Goal: Task Accomplishment & Management: Use online tool/utility

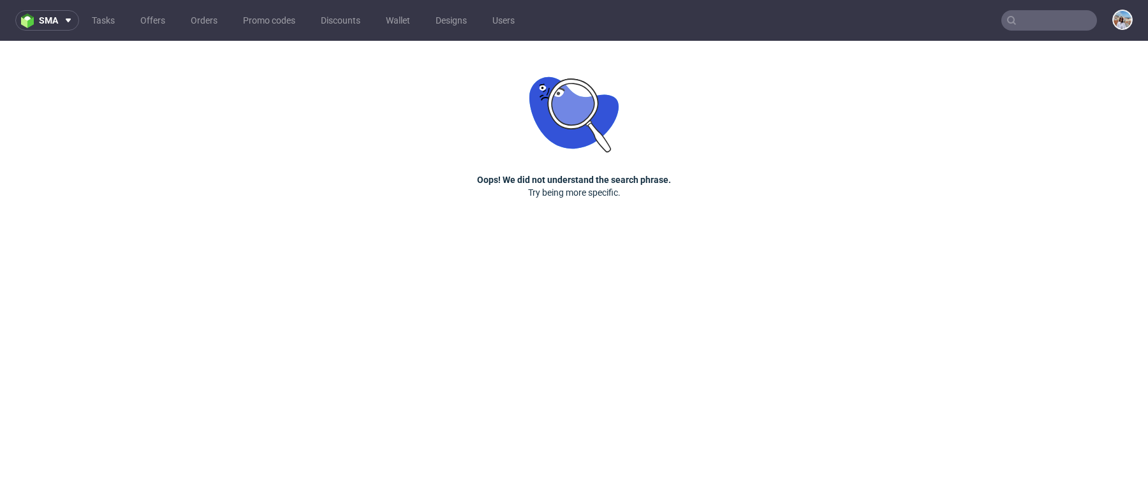
click at [1029, 21] on input "text" at bounding box center [1050, 20] width 96 height 20
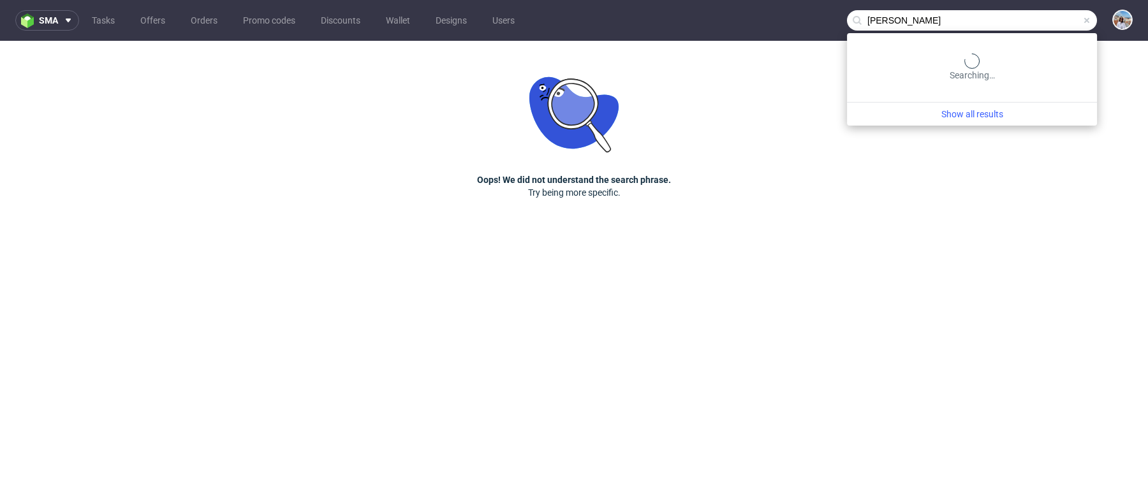
type input "norlan"
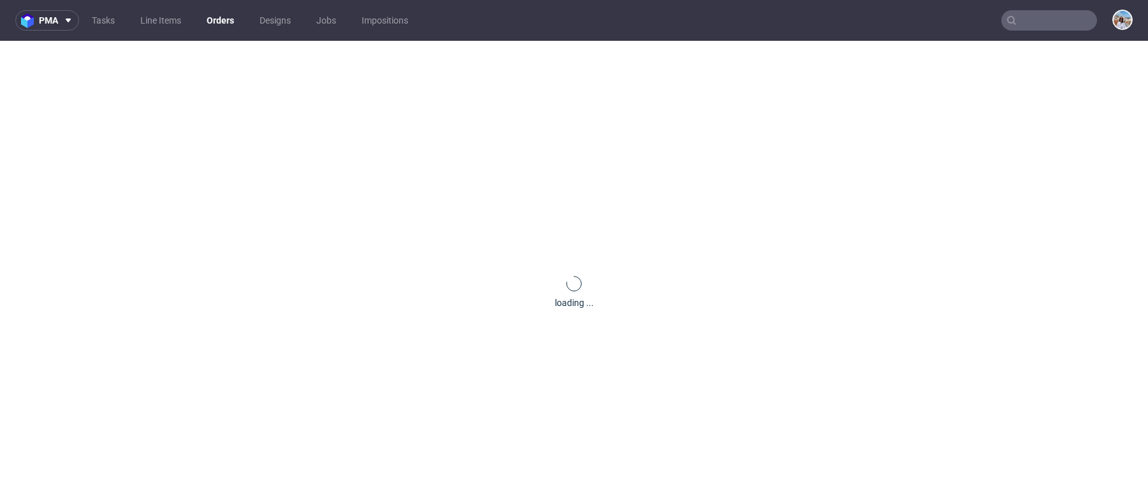
click at [1016, 32] on nav "pma Tasks Line Items Orders Designs Jobs Impositions" at bounding box center [574, 20] width 1148 height 41
click at [1009, 33] on nav "pma Tasks Line Items Orders Designs Jobs Impositions" at bounding box center [574, 20] width 1148 height 41
click at [1059, 21] on input "text" at bounding box center [1050, 20] width 96 height 20
paste input "R774824303"
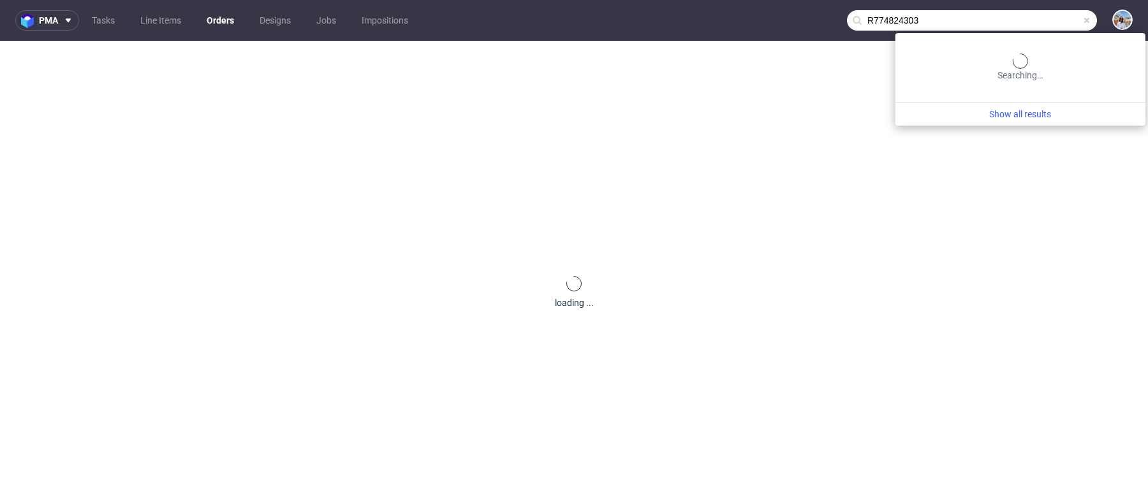
type input "R774824303"
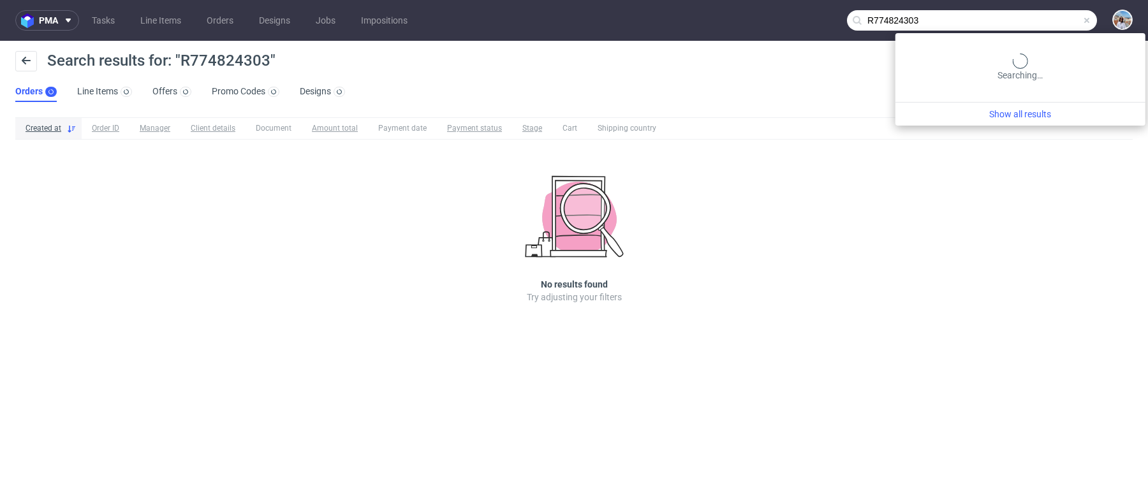
click at [1069, 16] on input "R774824303" at bounding box center [972, 20] width 250 height 20
click at [1047, 17] on input "R774824303" at bounding box center [972, 20] width 250 height 20
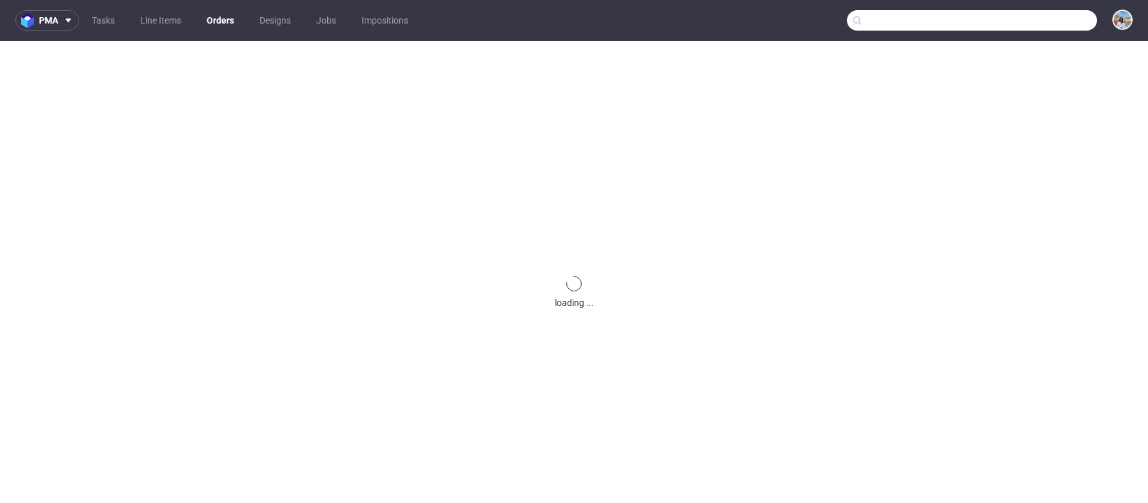
click at [1037, 20] on input "text" at bounding box center [972, 20] width 250 height 20
paste input "R774824303"
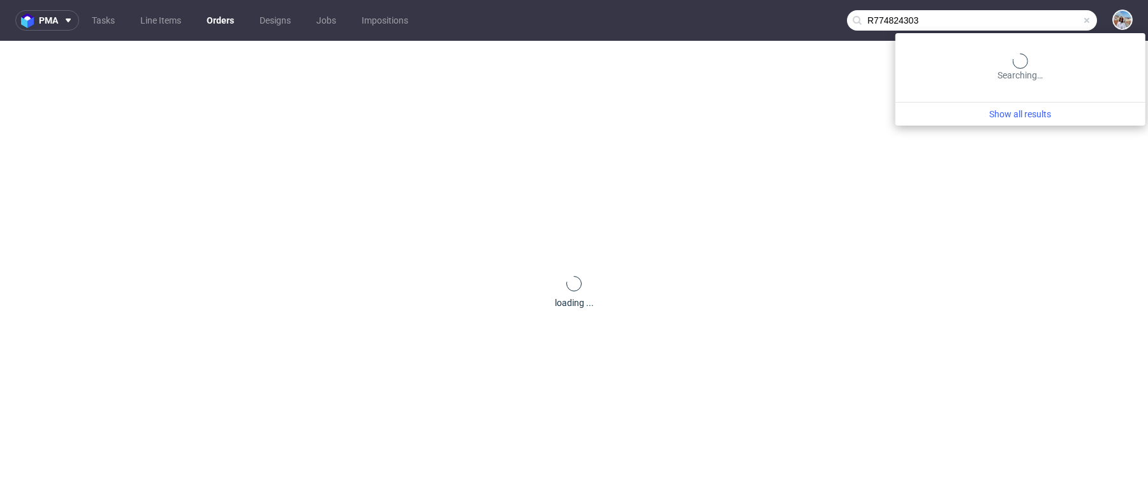
type input "R774824303"
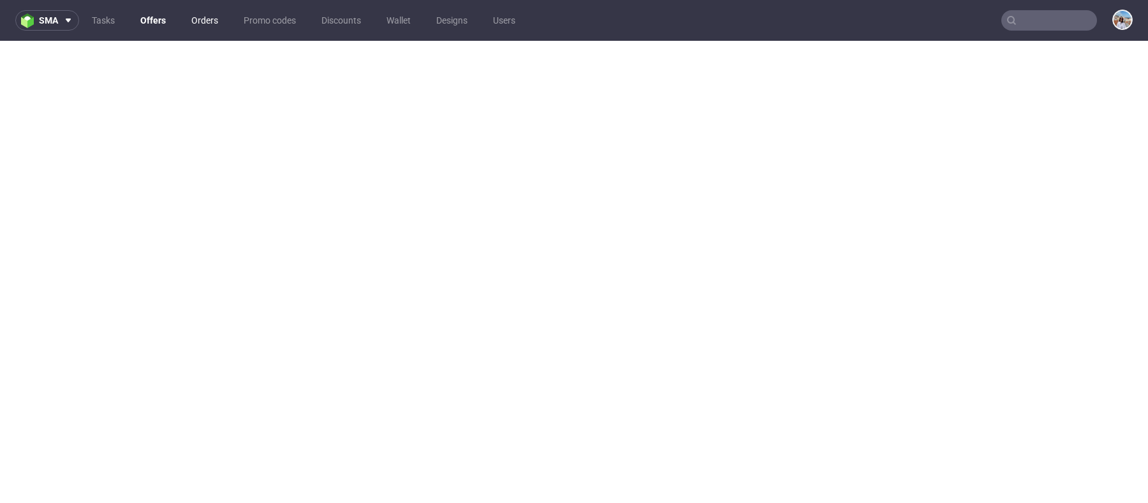
click at [198, 22] on link "Orders" at bounding box center [205, 20] width 42 height 20
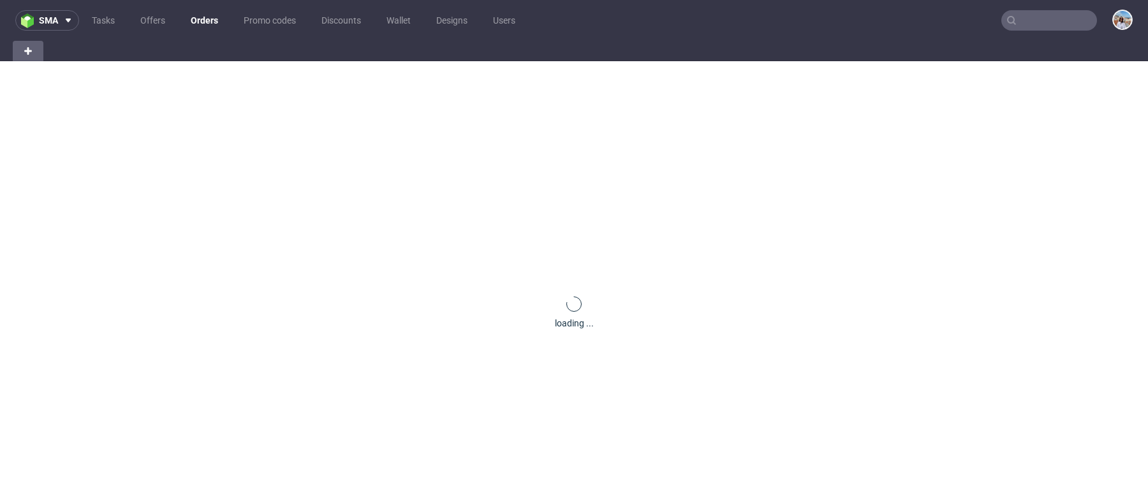
click at [198, 22] on link "Orders" at bounding box center [204, 20] width 43 height 20
click at [131, 13] on ul "Tasks Offers Orders Promo codes Discounts Wallet Designs Users" at bounding box center [303, 20] width 449 height 20
click at [155, 24] on link "Offers" at bounding box center [153, 20] width 40 height 20
click at [94, 15] on link "Tasks" at bounding box center [103, 20] width 38 height 20
click at [167, 20] on link "Offers" at bounding box center [153, 20] width 40 height 20
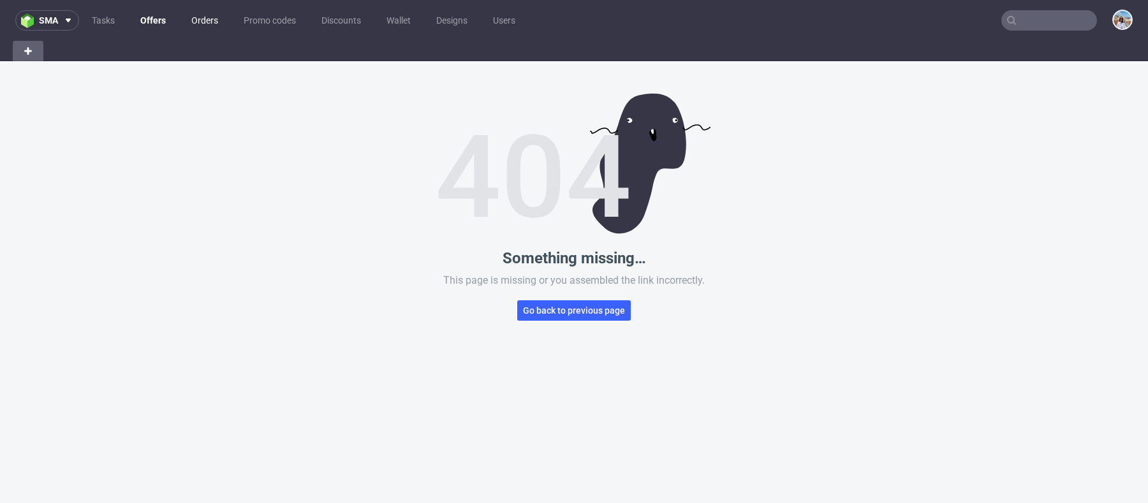
click at [207, 19] on link "Orders" at bounding box center [205, 20] width 42 height 20
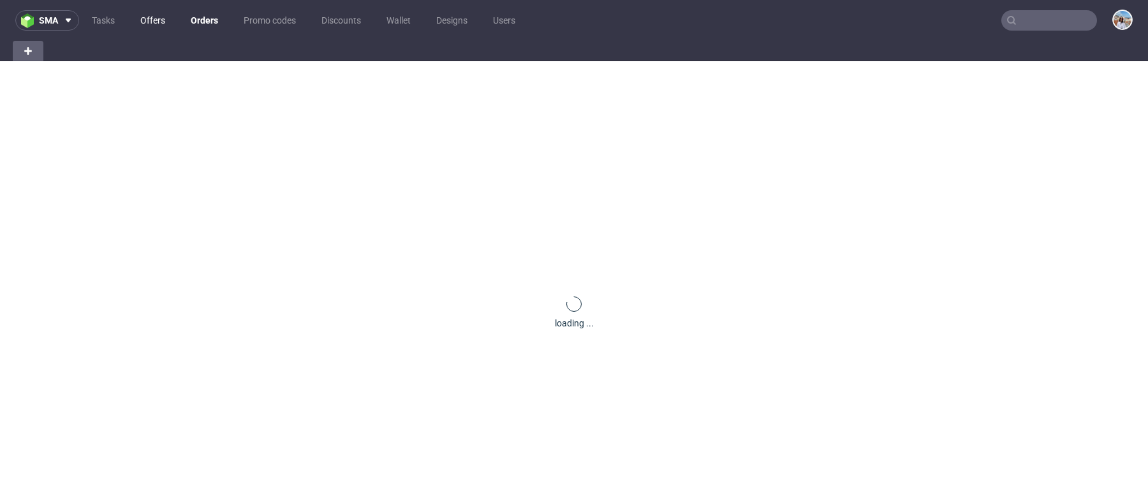
click at [152, 14] on link "Offers" at bounding box center [153, 20] width 40 height 20
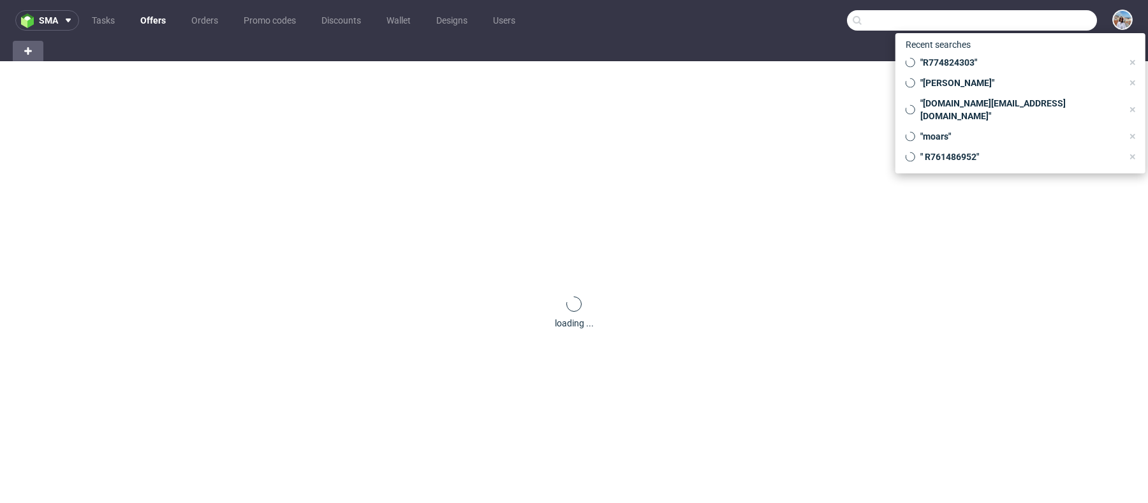
click at [1012, 23] on input "text" at bounding box center [972, 20] width 250 height 20
click at [941, 56] on span ""R774824303"" at bounding box center [1019, 62] width 207 height 13
type input "R774824303"
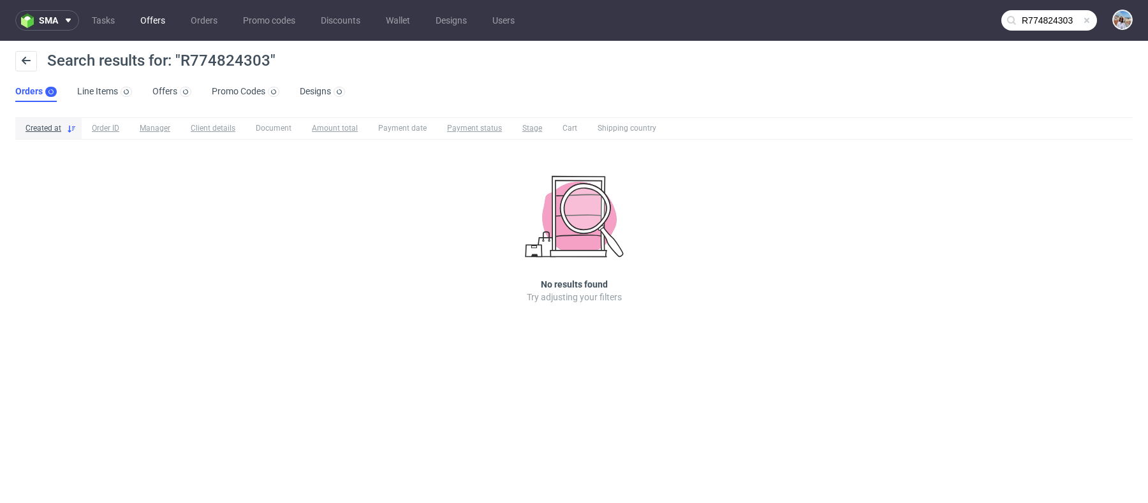
click at [141, 20] on link "Offers" at bounding box center [153, 20] width 40 height 20
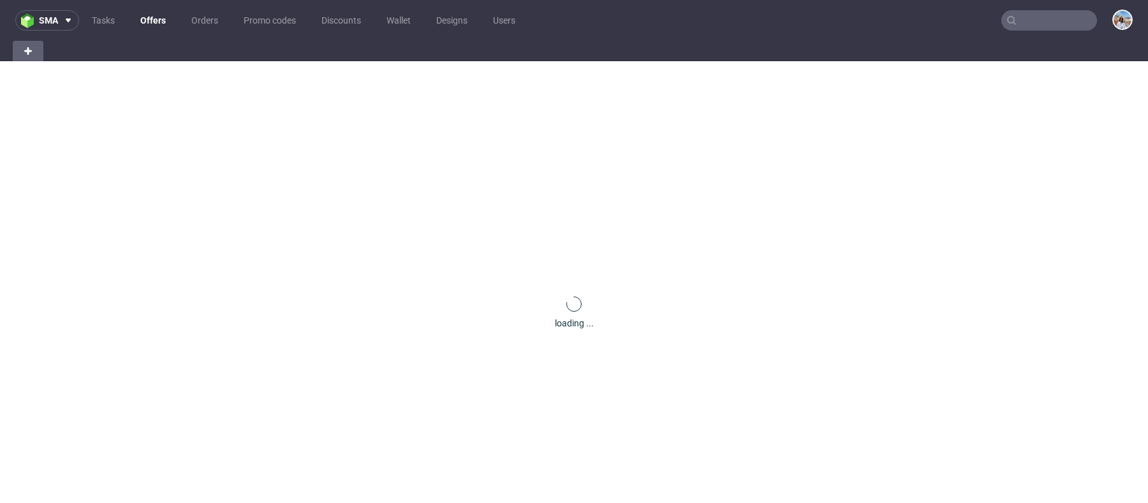
click at [141, 20] on link "Offers" at bounding box center [153, 20] width 41 height 20
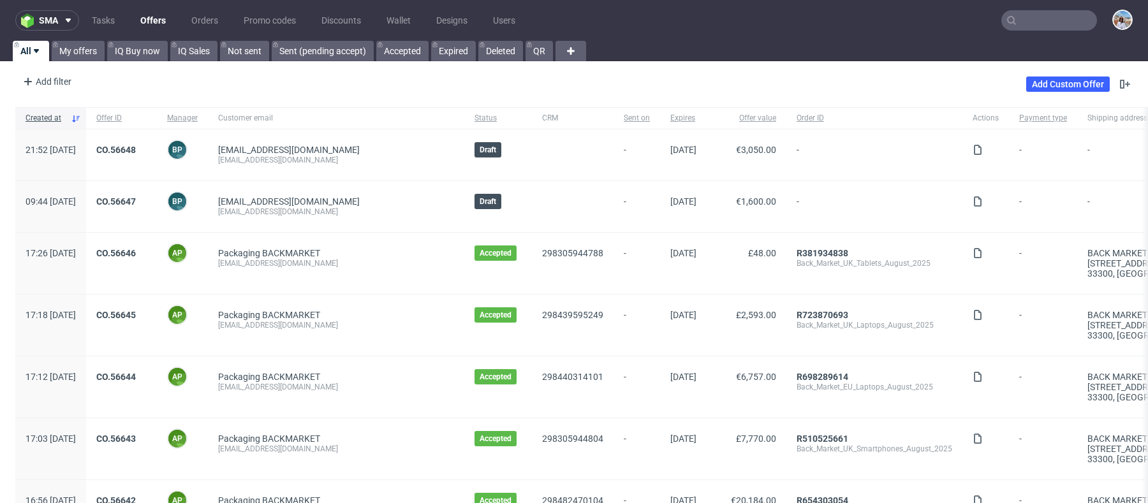
click at [1023, 13] on input "text" at bounding box center [1050, 20] width 96 height 20
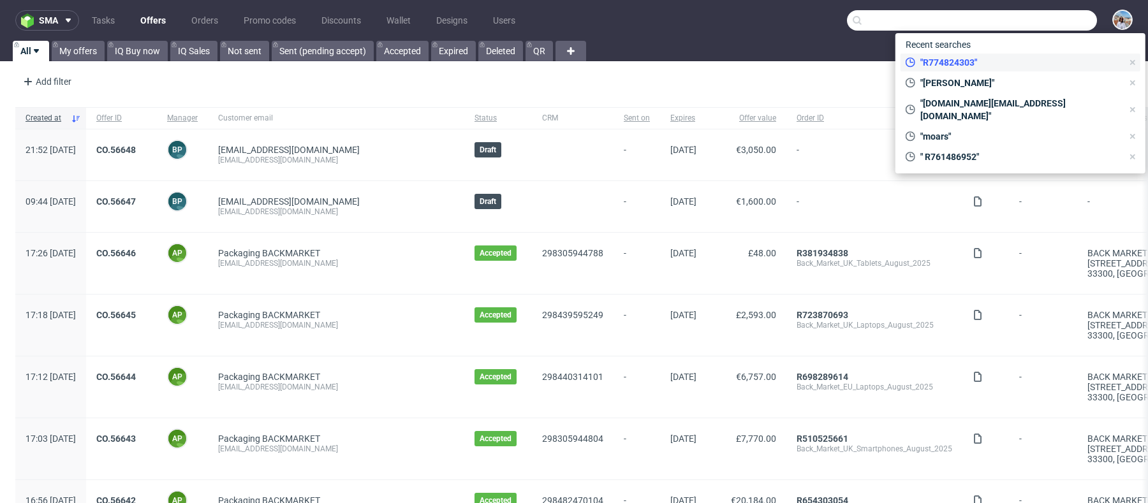
click at [997, 57] on span ""R774824303"" at bounding box center [1019, 62] width 207 height 13
type input "R774824303"
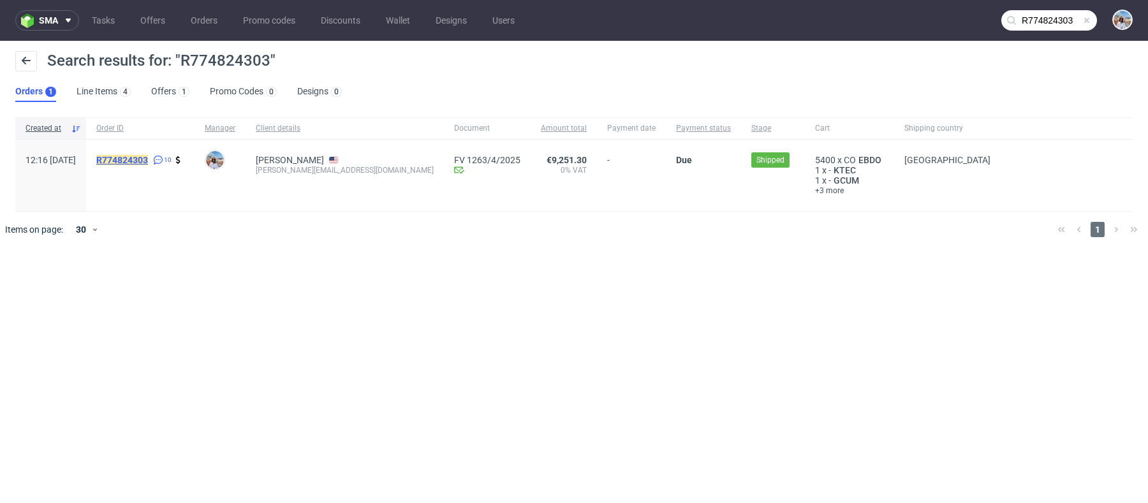
click at [148, 157] on mark "R774824303" at bounding box center [122, 160] width 52 height 10
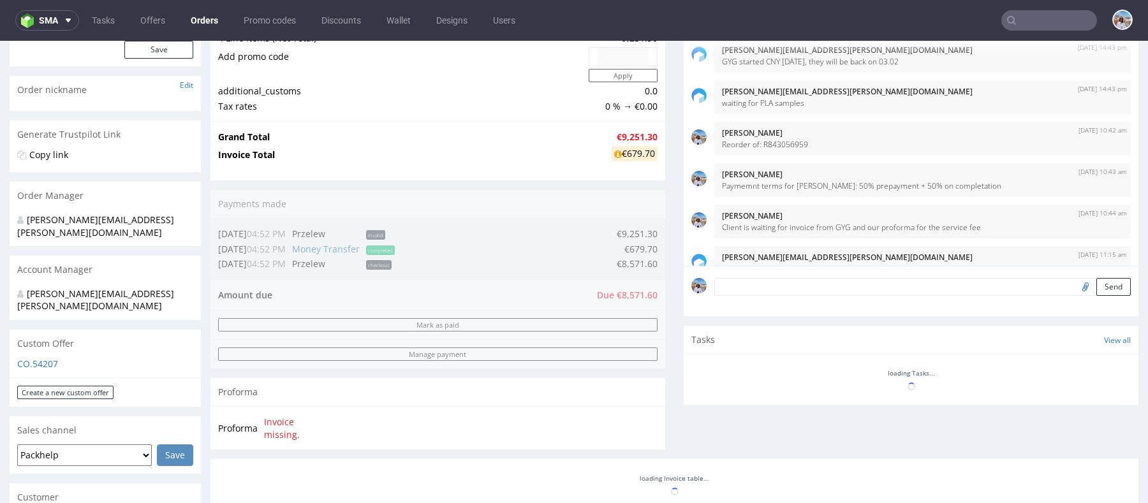
scroll to position [195, 0]
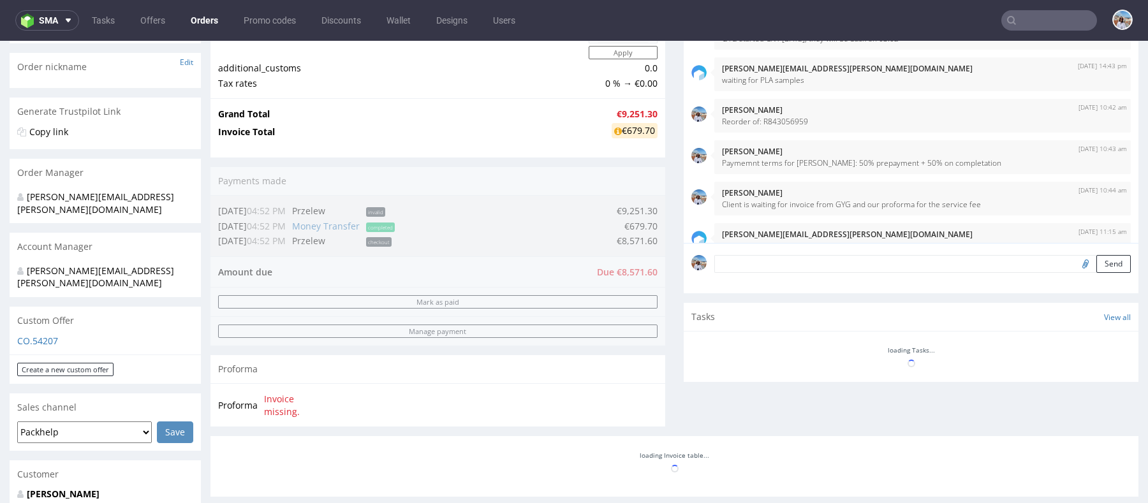
click at [56, 307] on div "Custom Offer" at bounding box center [105, 321] width 191 height 28
click at [56, 308] on div "Custom Offer" at bounding box center [105, 321] width 191 height 28
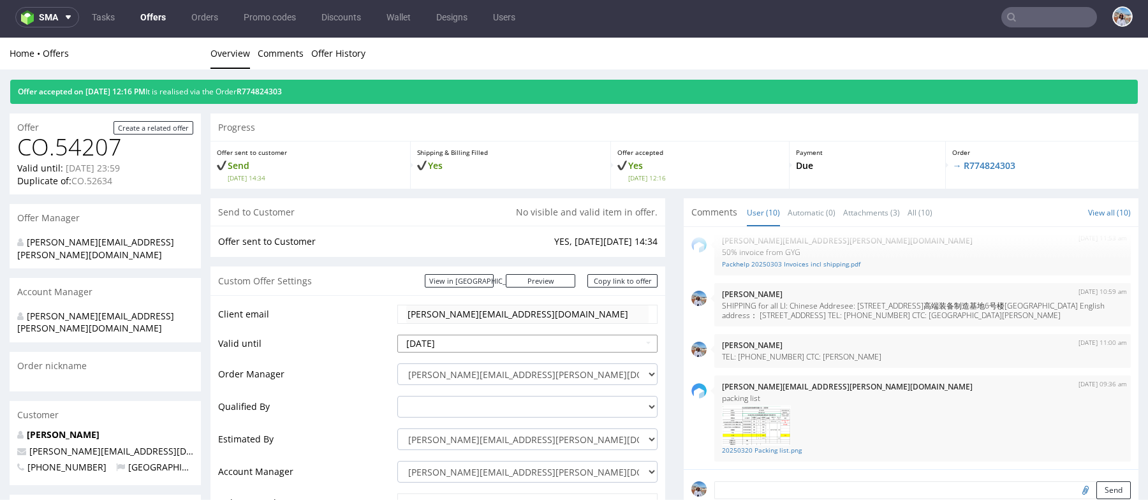
scroll to position [33, 0]
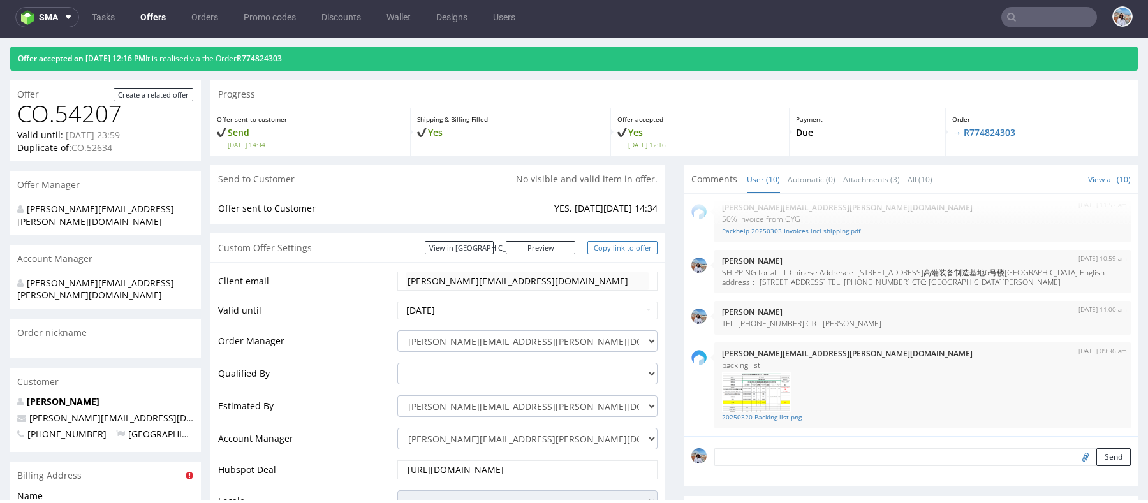
click at [608, 245] on link "Copy link to offer" at bounding box center [623, 247] width 70 height 13
drag, startPoint x: 541, startPoint y: 205, endPoint x: 648, endPoint y: 212, distance: 106.7
click at [648, 212] on tr "Offer sent to Customer YES, on Tue 21 Jan 14:34" at bounding box center [438, 208] width 440 height 15
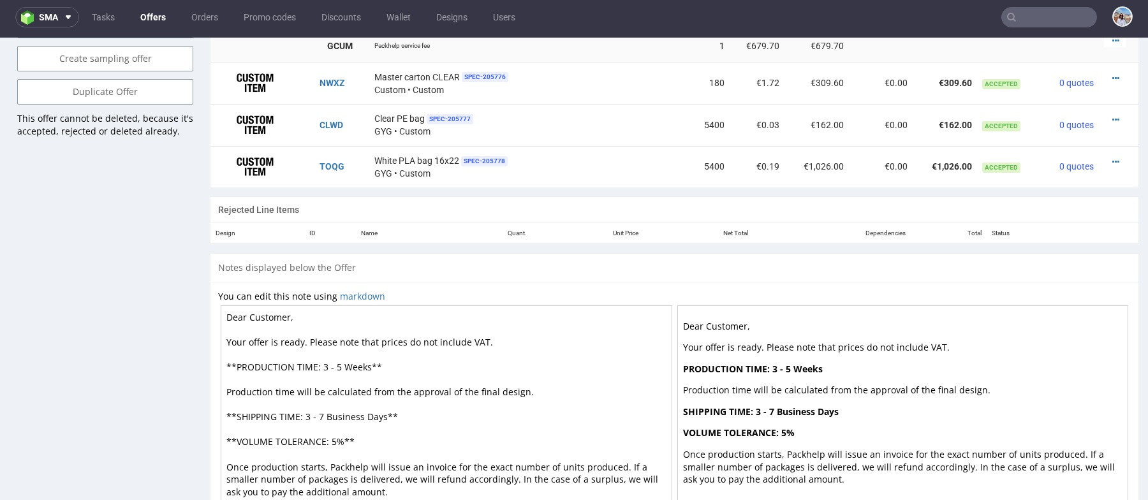
scroll to position [0, 0]
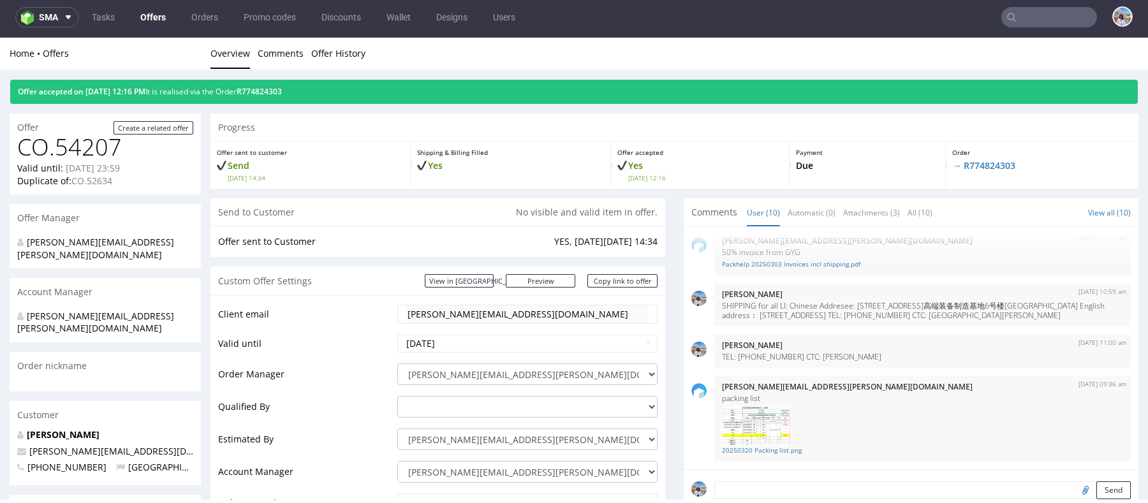
click at [556, 243] on td "YES, on Tue 21 Jan 14:34" at bounding box center [604, 241] width 107 height 15
click at [1048, 15] on input "text" at bounding box center [1050, 17] width 96 height 20
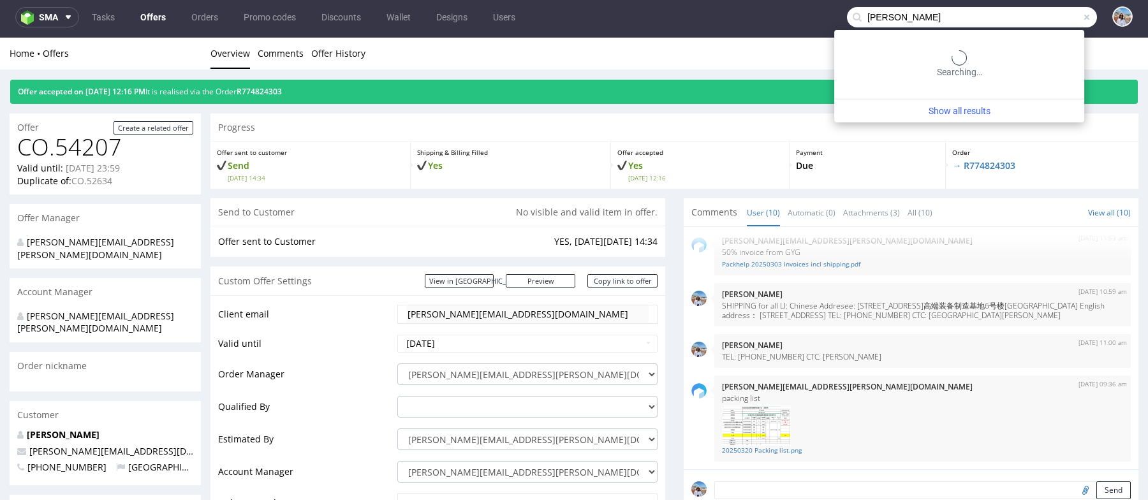
type input "norlan"
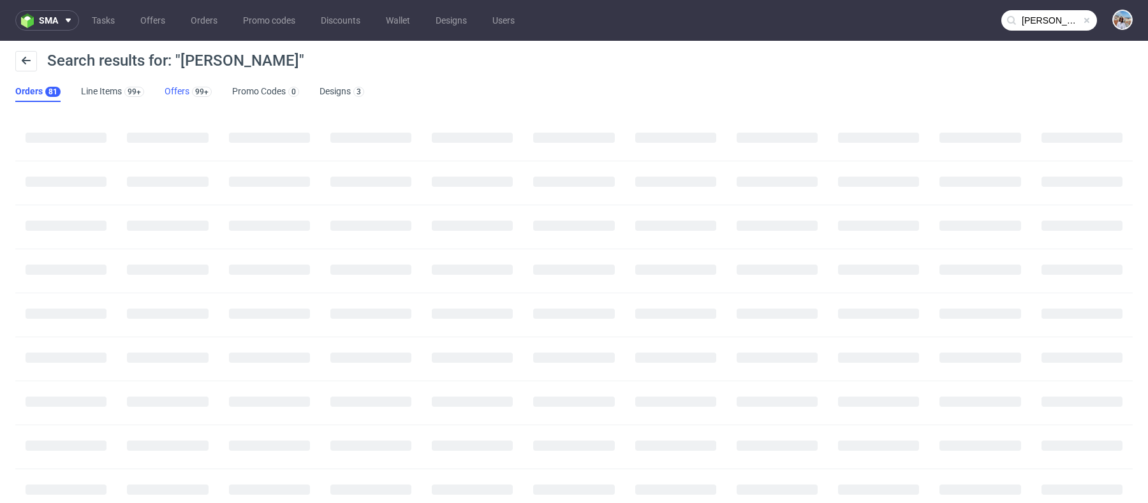
click at [177, 94] on link "Offers 99+" at bounding box center [188, 92] width 47 height 20
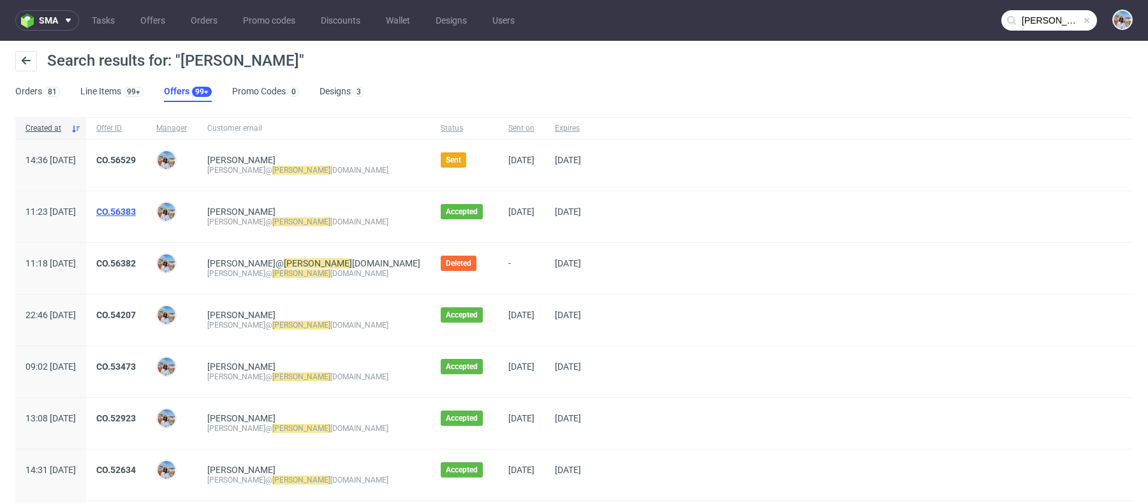
click at [136, 208] on link "CO.56383" at bounding box center [116, 212] width 40 height 10
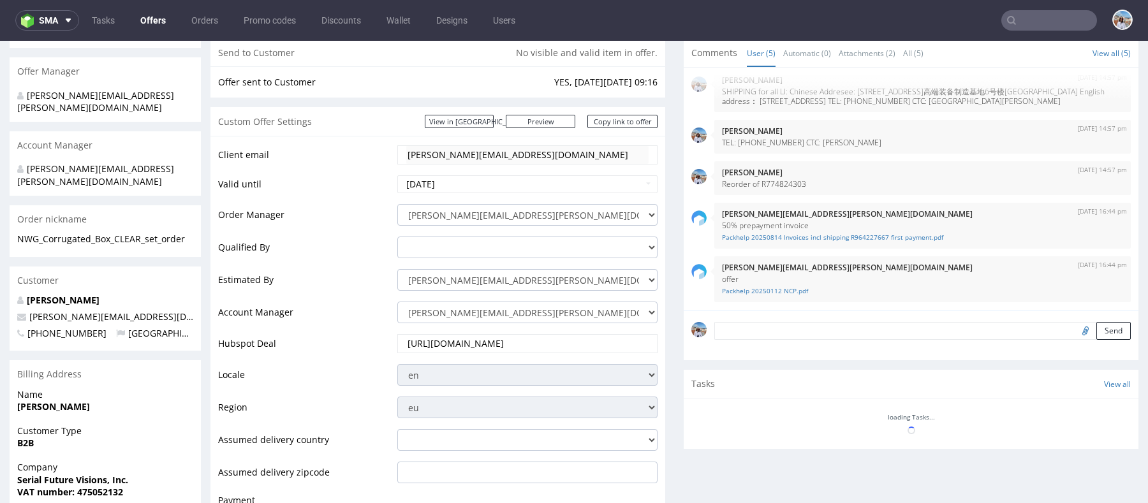
scroll to position [241, 0]
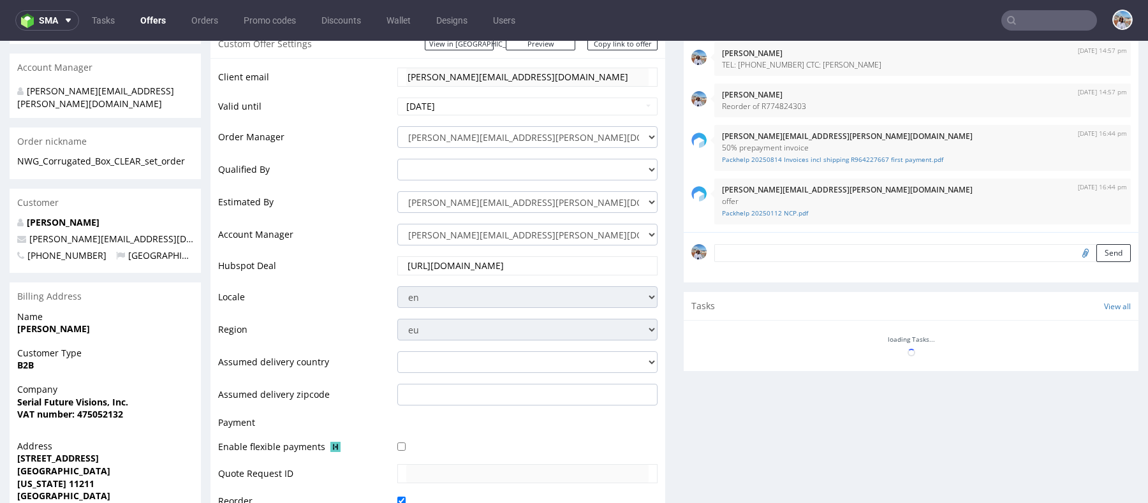
click at [800, 249] on textarea at bounding box center [923, 253] width 417 height 18
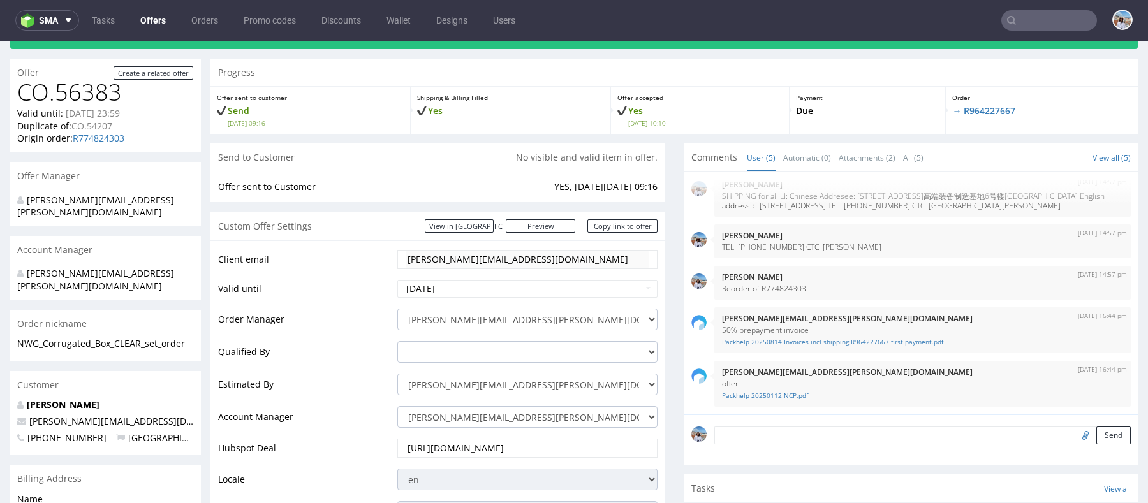
scroll to position [59, 0]
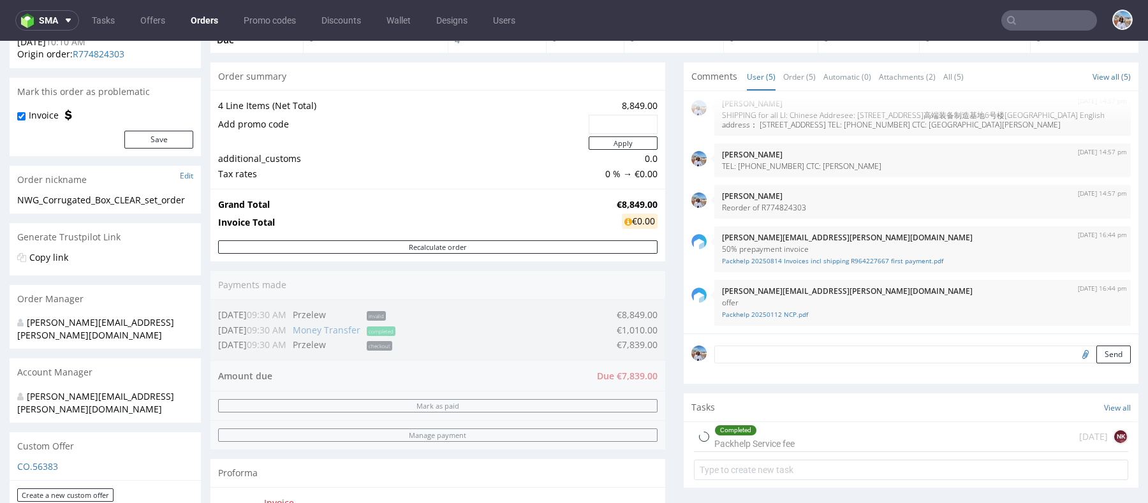
scroll to position [218, 0]
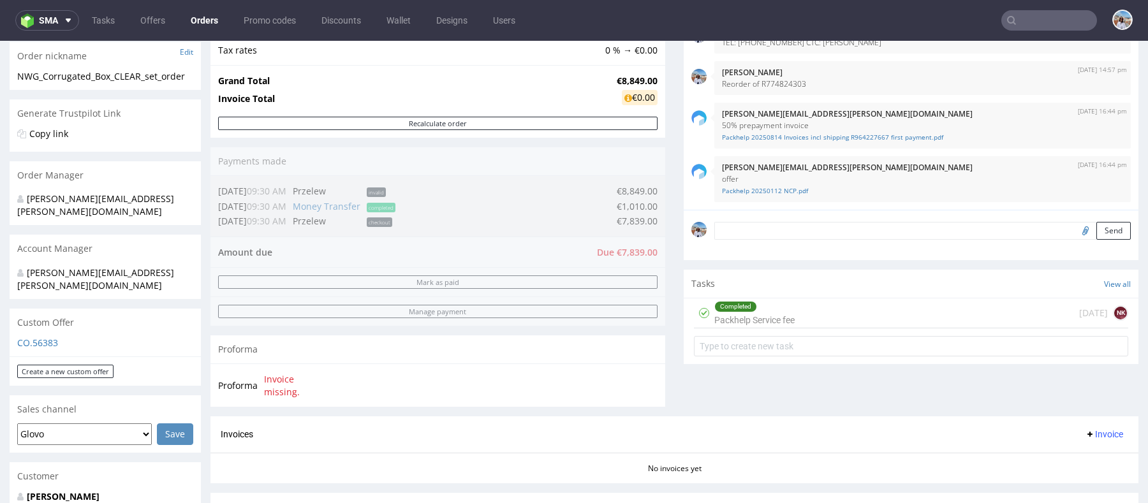
click at [763, 232] on textarea at bounding box center [923, 231] width 417 height 18
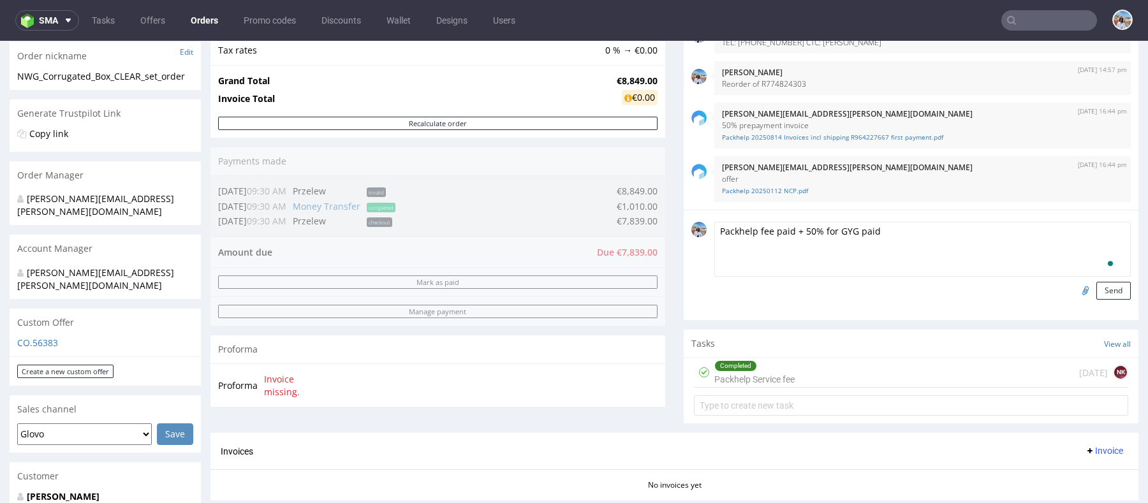
type textarea "Packhelp fee paid + 50% for GYG paid"
click at [1075, 290] on input "file" at bounding box center [1084, 290] width 18 height 17
type input "C:\fakepath\GYG Invoice 20250814 50% Deposit Payment 1 of 2 (1).pdf"
click at [954, 254] on textarea "Packhelp fee paid + 50% for GYG paid" at bounding box center [923, 249] width 417 height 55
click at [1110, 285] on button "Send" at bounding box center [1114, 291] width 34 height 18
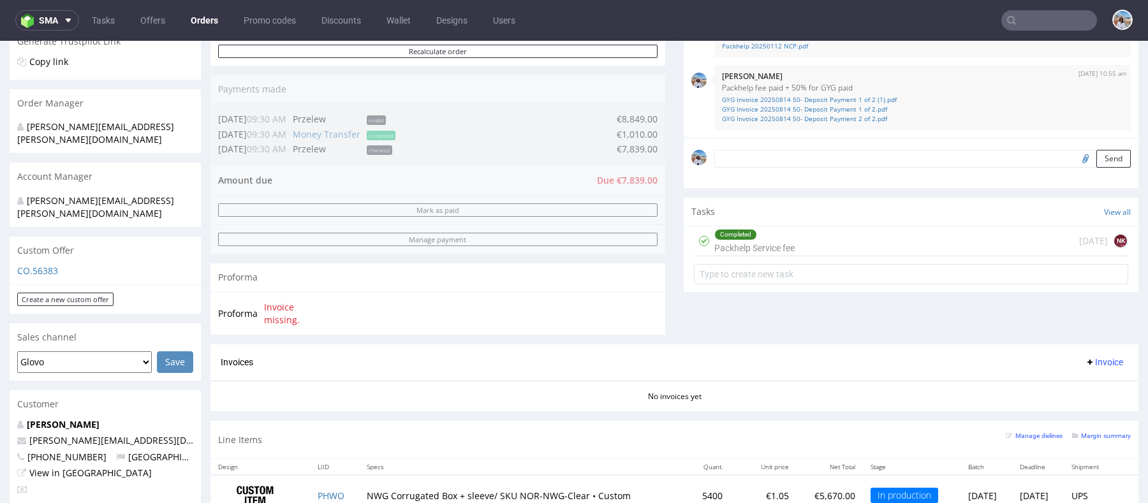
scroll to position [292, 0]
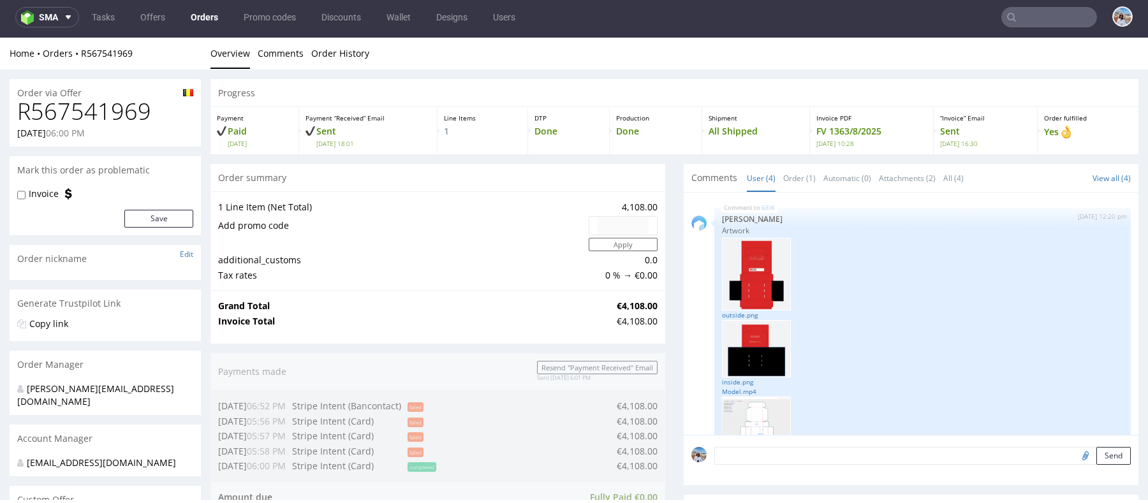
scroll to position [244, 0]
